Goal: Task Accomplishment & Management: Manage account settings

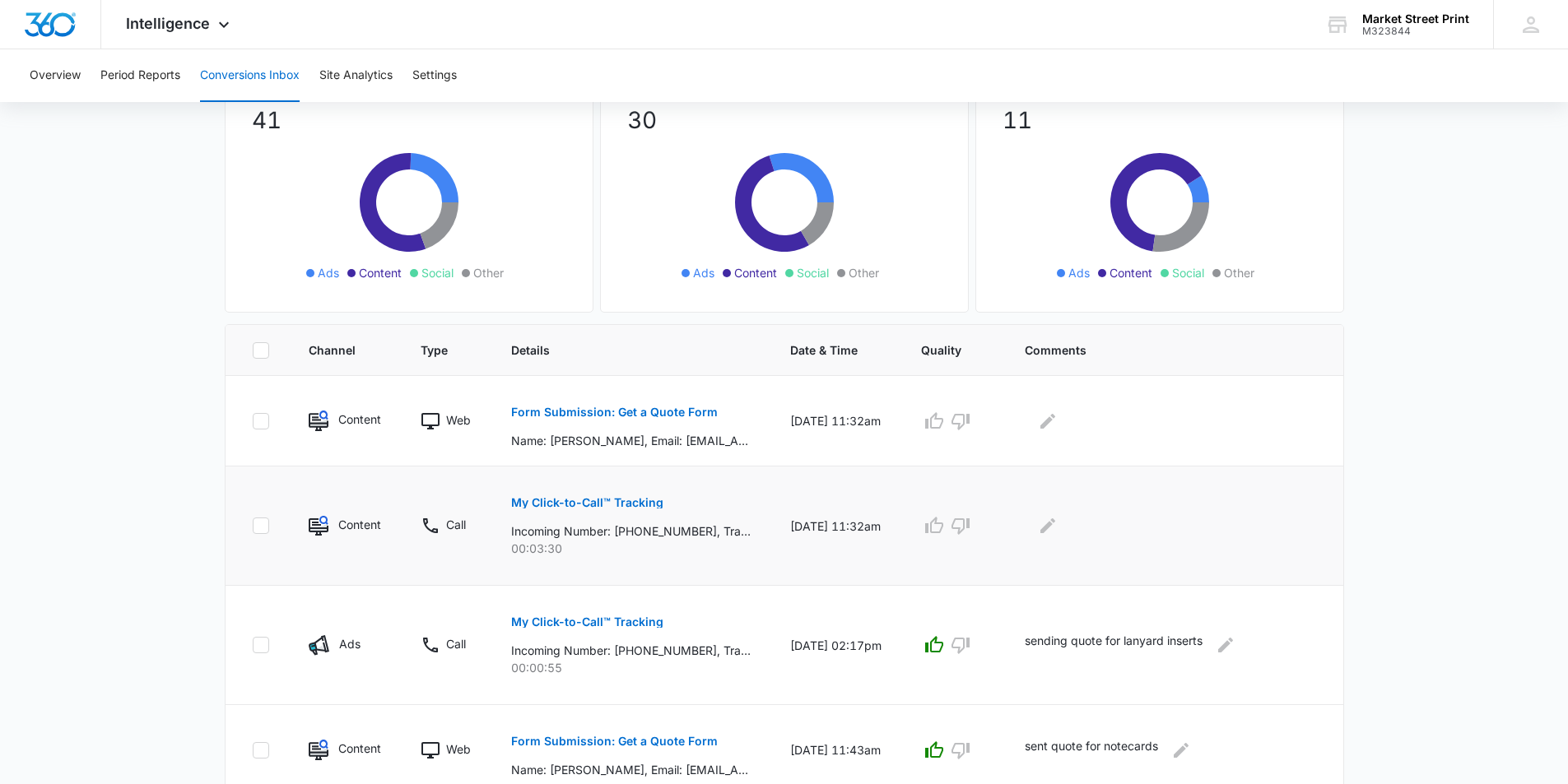
scroll to position [165, 0]
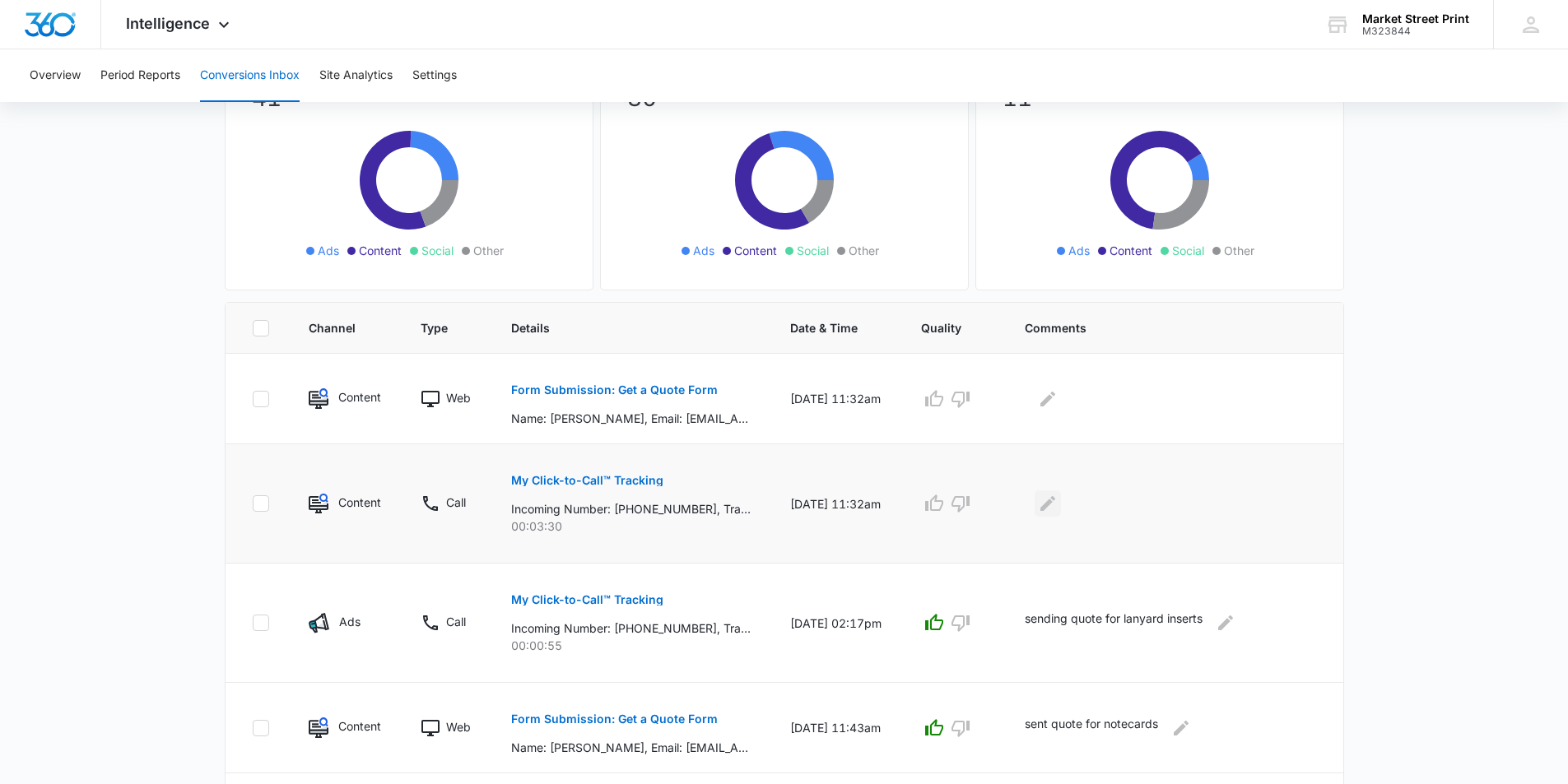
click at [1058, 503] on icon "Edit Comments" at bounding box center [1048, 503] width 20 height 20
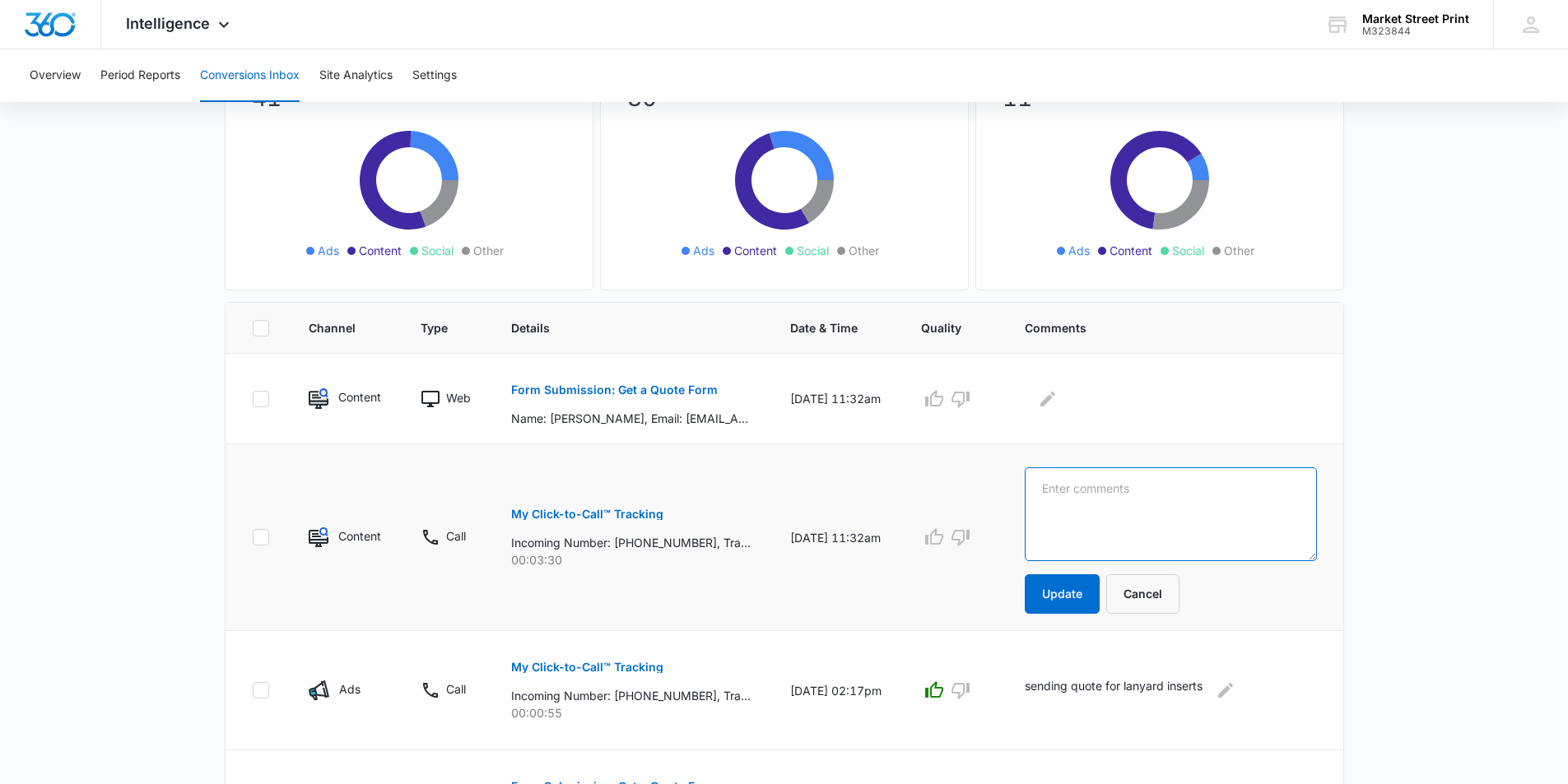
click at [1107, 503] on textarea at bounding box center [1171, 514] width 292 height 94
type textarea "quote for letterhead - new customer"
click at [1088, 588] on button "Update" at bounding box center [1062, 594] width 75 height 39
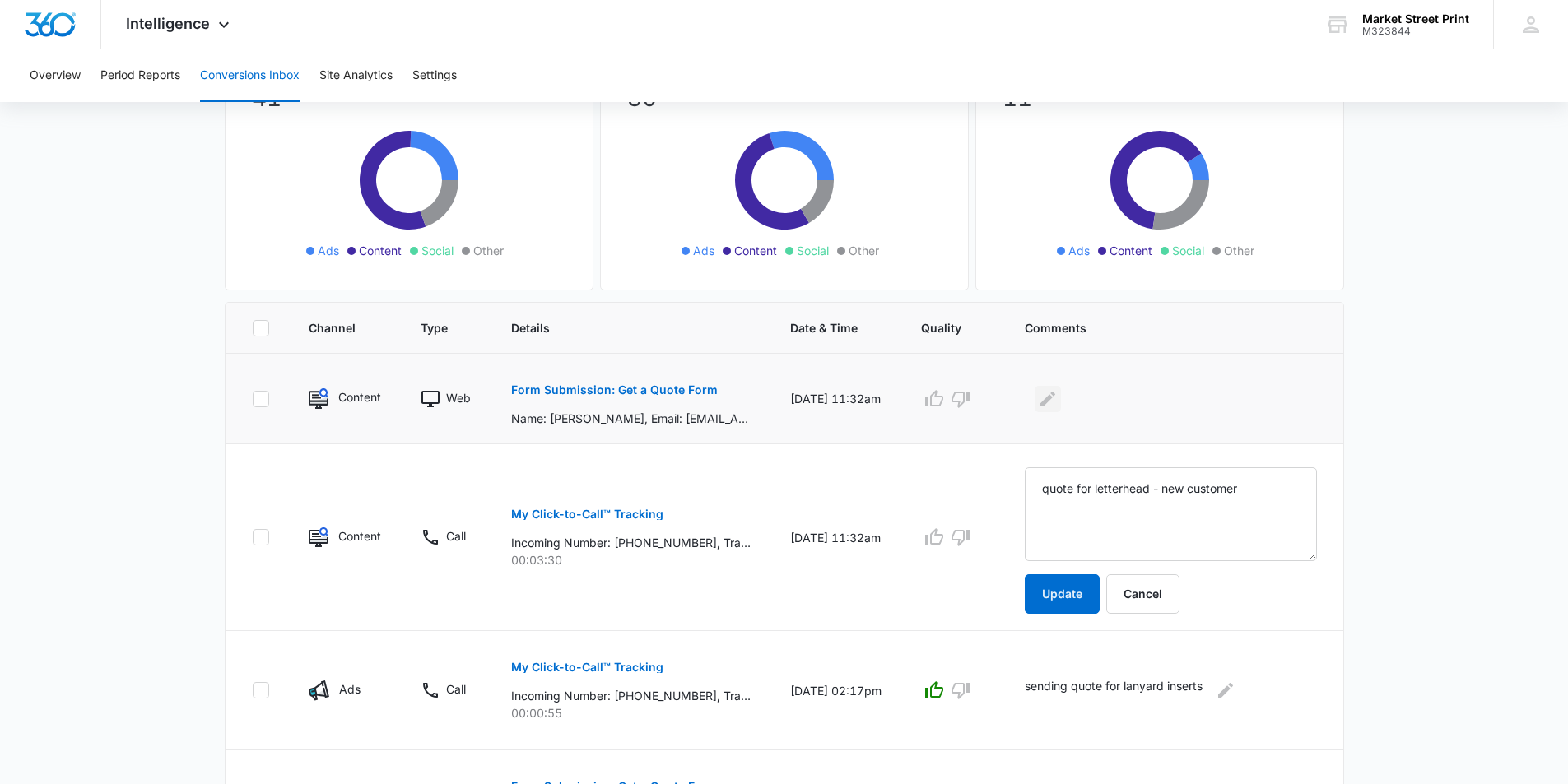
click at [1058, 399] on icon "Edit Comments" at bounding box center [1048, 399] width 20 height 20
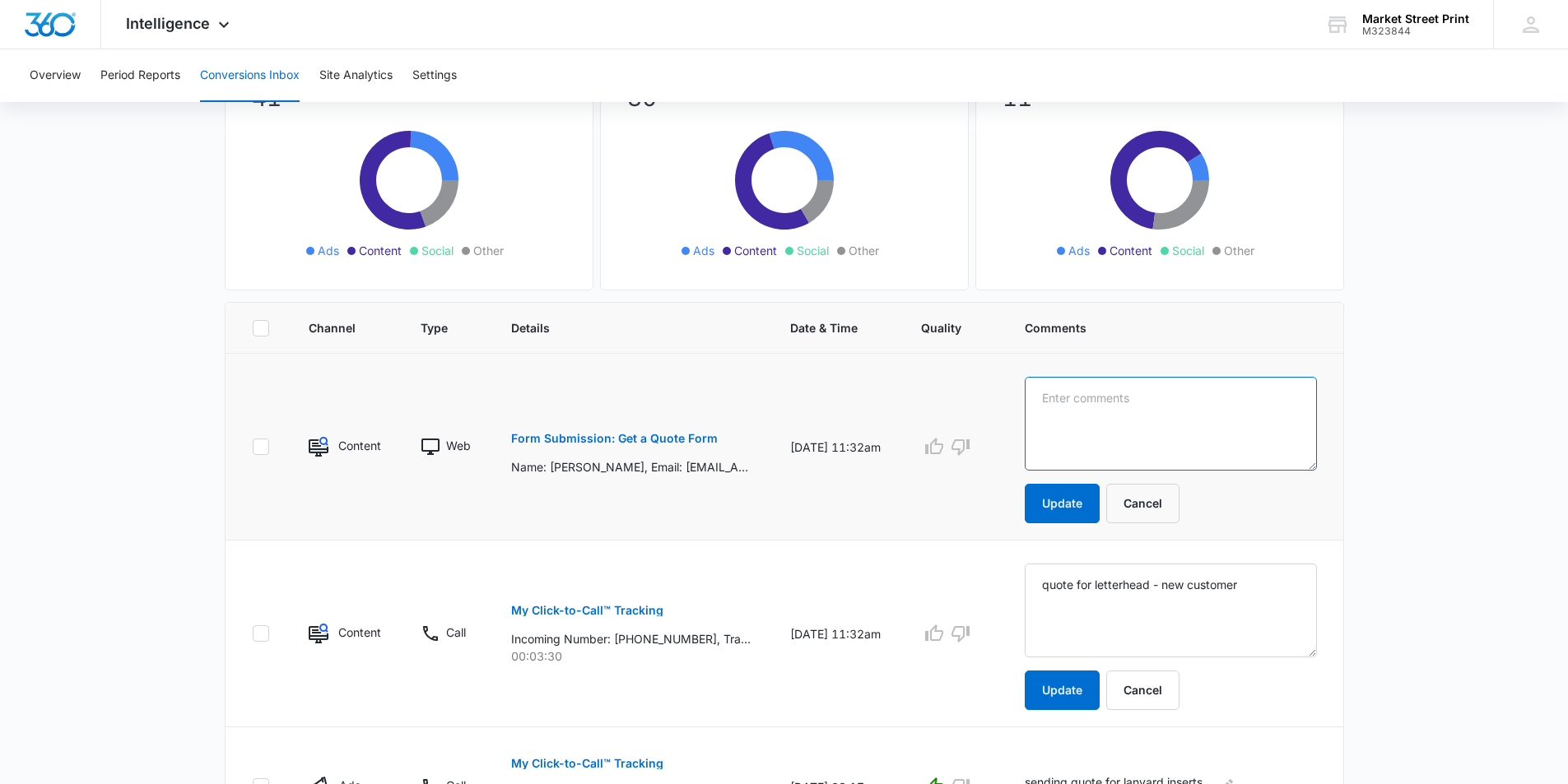
click at [1101, 423] on textarea at bounding box center [1171, 424] width 292 height 94
type textarea "f"
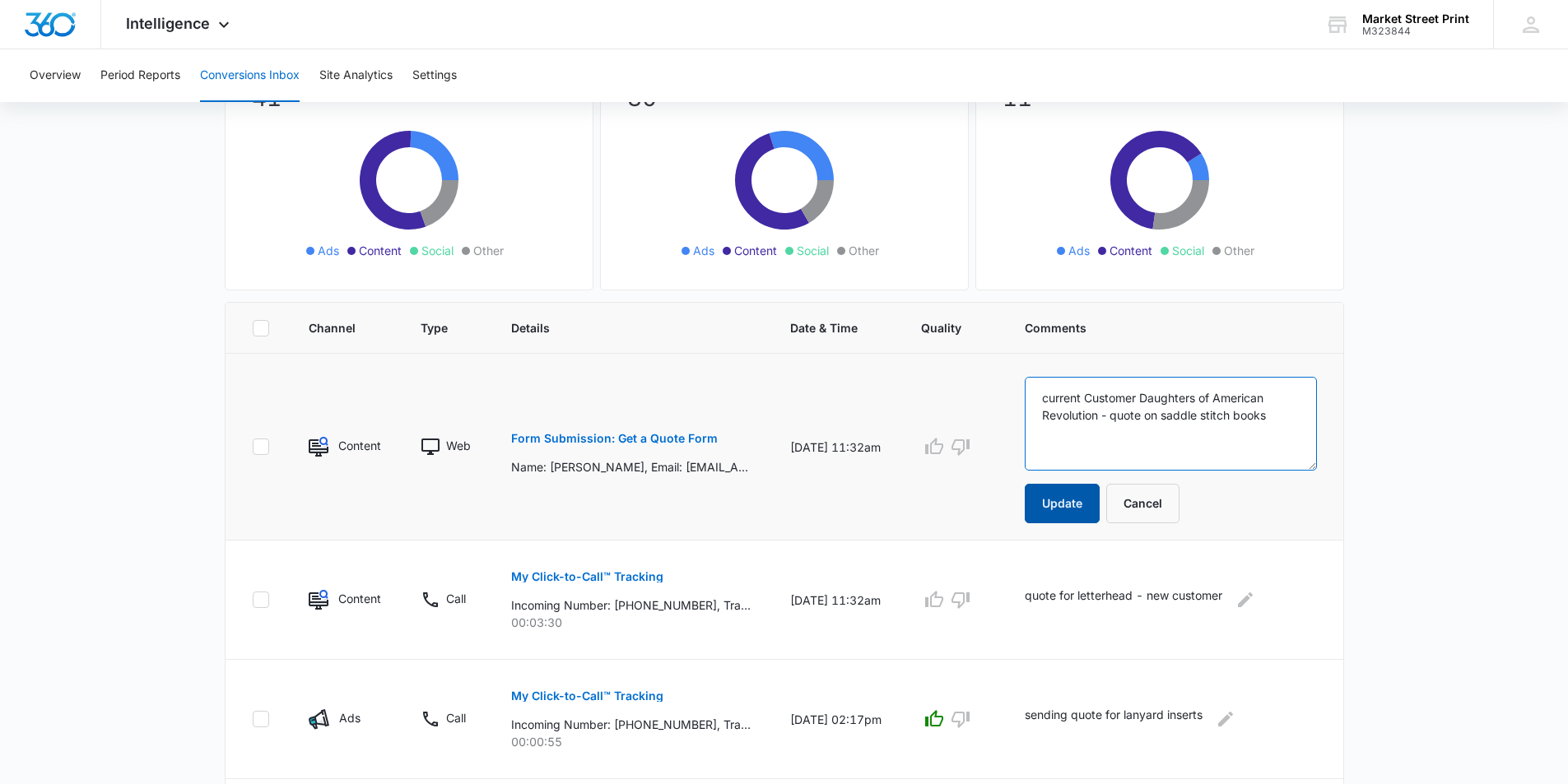
type textarea "current Customer Daughters of American Revolution - quote on saddle stitch books"
click at [1100, 504] on button "Update" at bounding box center [1062, 504] width 75 height 39
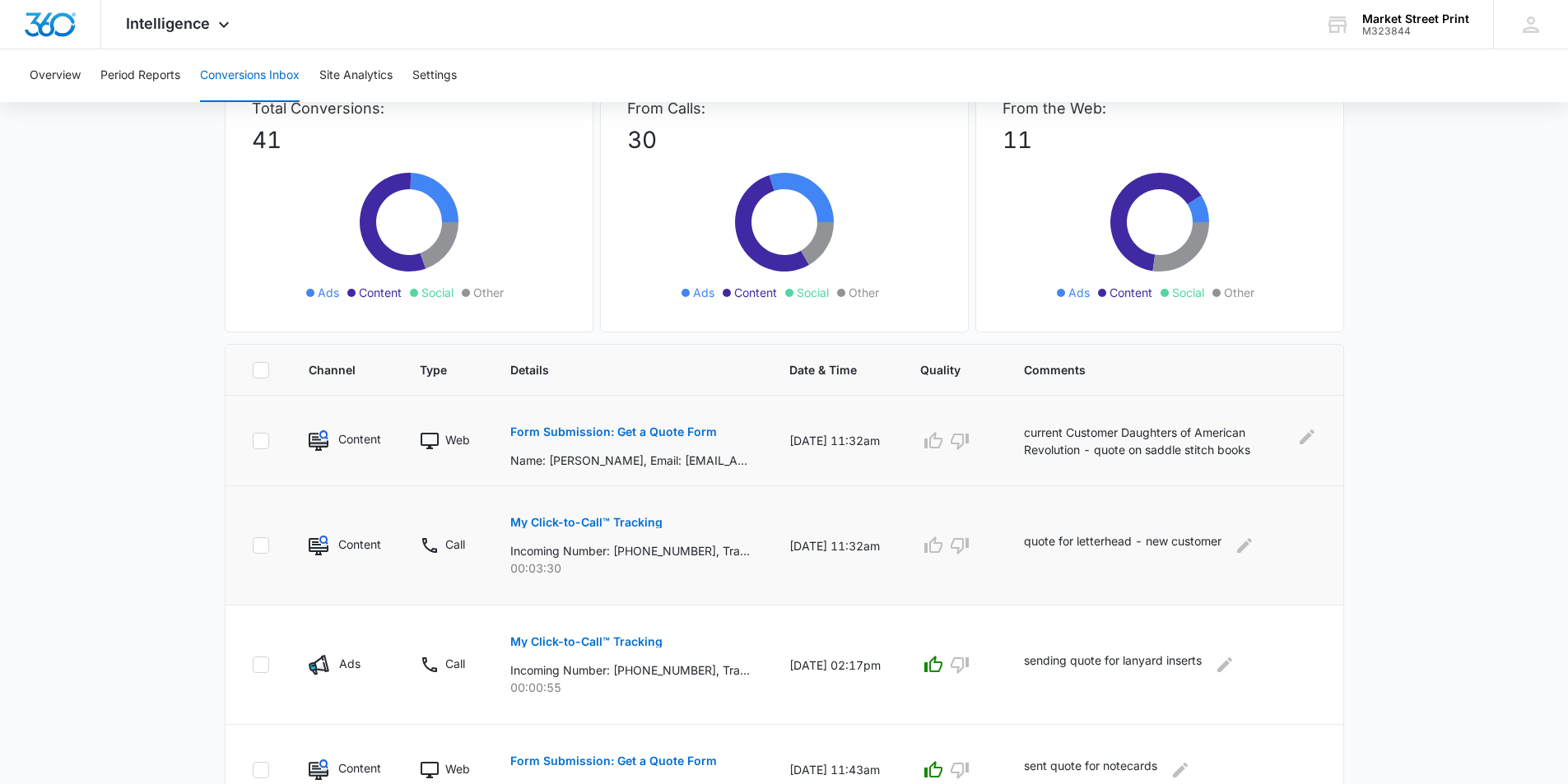
scroll to position [40, 0]
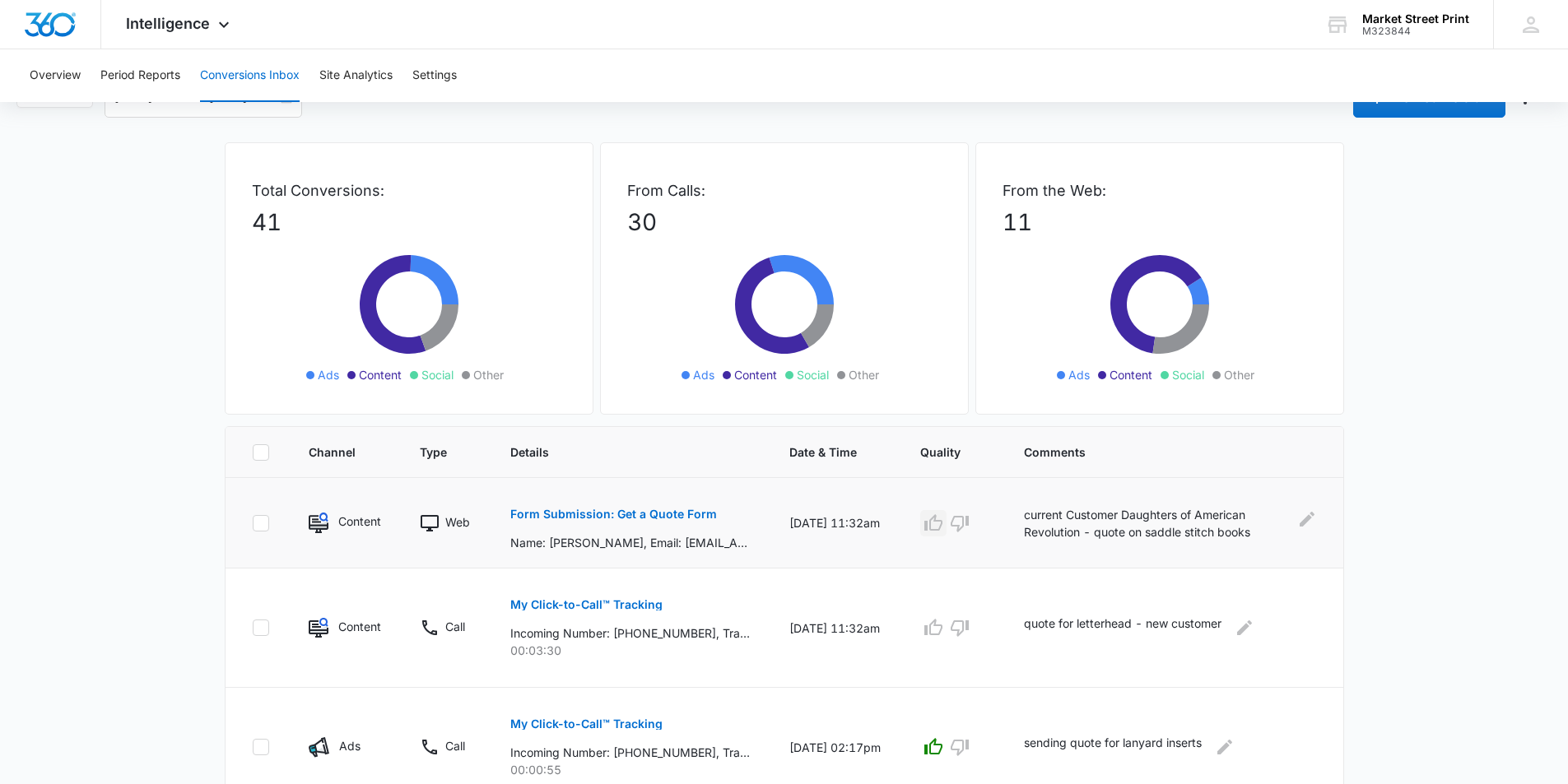
click at [943, 525] on icon "button" at bounding box center [933, 523] width 20 height 20
click at [943, 626] on icon "button" at bounding box center [933, 627] width 18 height 16
